Goal: Check status

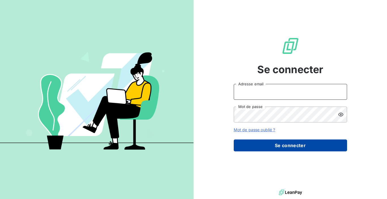
type input "amadec@europcar-bretagne.fr"
click at [229, 145] on button "Se connecter" at bounding box center [290, 145] width 113 height 12
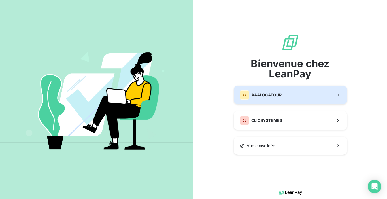
click at [229, 99] on div "AA AAALOCATOUR" at bounding box center [261, 94] width 42 height 9
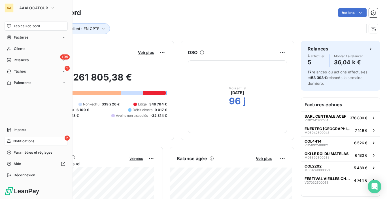
click at [10, 138] on div "2 Notifications" at bounding box center [36, 140] width 63 height 9
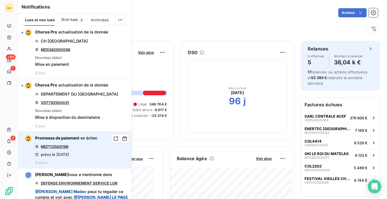
click at [54, 147] on link "MD7112500198" at bounding box center [54, 146] width 27 height 5
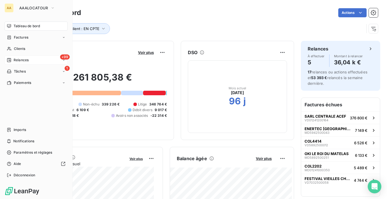
click at [15, 62] on span "Relances" at bounding box center [21, 59] width 15 height 5
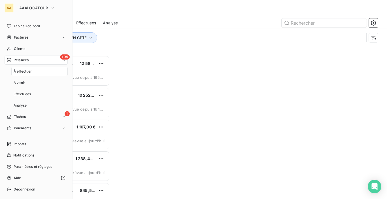
scroll to position [139, 78]
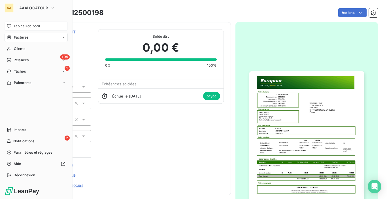
click at [14, 25] on span "Tableau de bord" at bounding box center [27, 26] width 26 height 5
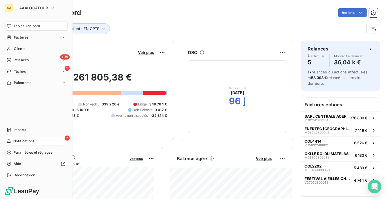
click at [38, 142] on div "2 Notifications" at bounding box center [36, 140] width 63 height 9
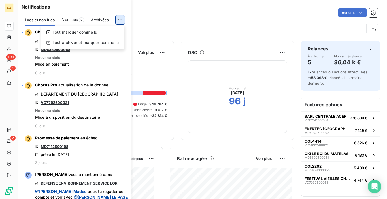
click at [118, 20] on html "AA +99 1 2 Tableau de bord Actions Type client : EN CPTE Encours client Voir pl…" at bounding box center [193, 99] width 387 height 199
click at [99, 33] on div "Tout marquer comme lu" at bounding box center [82, 32] width 79 height 9
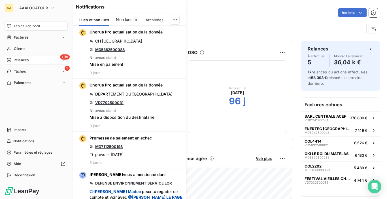
click at [12, 59] on div "Relances" at bounding box center [18, 59] width 22 height 5
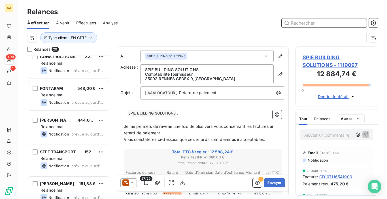
scroll to position [777, 0]
